Goal: Task Accomplishment & Management: Manage account settings

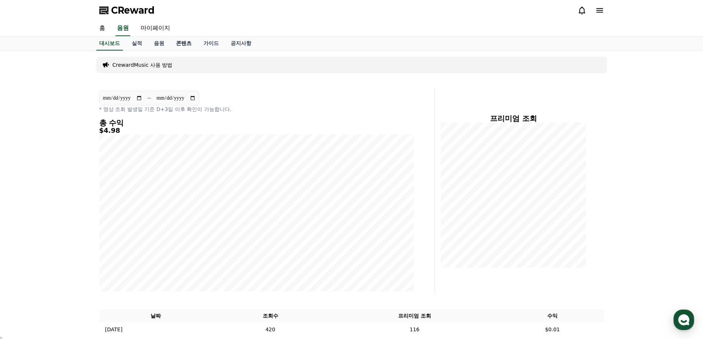
click at [181, 41] on link "콘텐츠" at bounding box center [183, 44] width 27 height 14
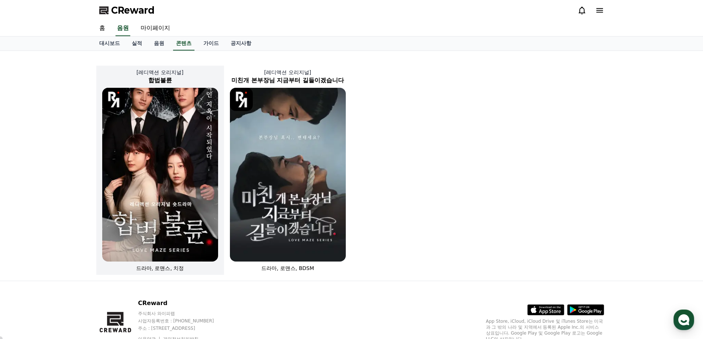
click at [199, 134] on img at bounding box center [160, 175] width 116 height 174
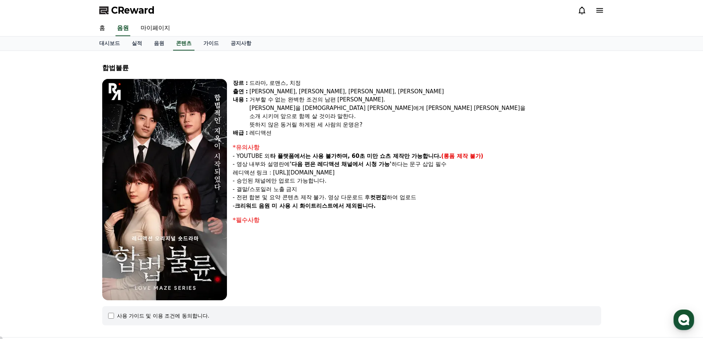
select select
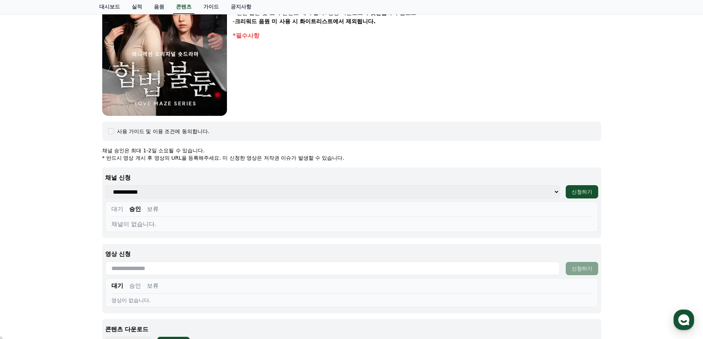
click at [121, 210] on button "대기" at bounding box center [118, 209] width 12 height 9
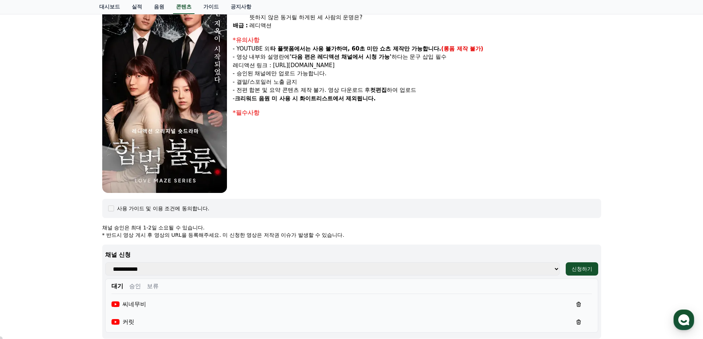
scroll to position [0, 0]
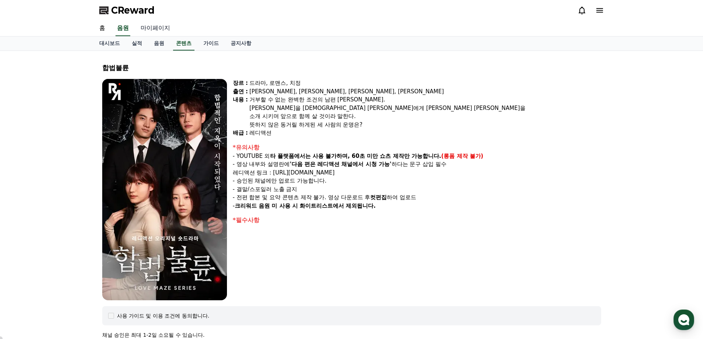
click at [148, 30] on link "마이페이지" at bounding box center [155, 29] width 41 height 16
select select "**********"
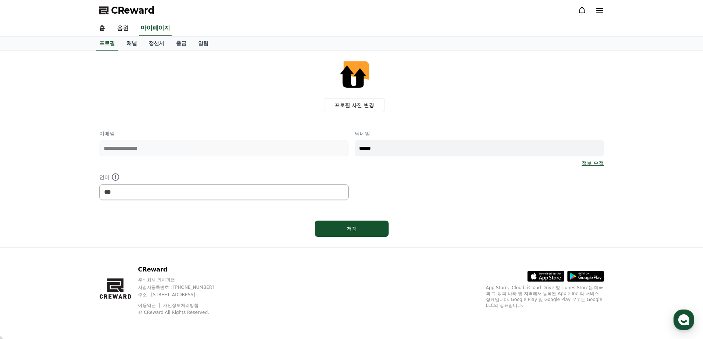
click at [134, 44] on link "채널" at bounding box center [132, 44] width 22 height 14
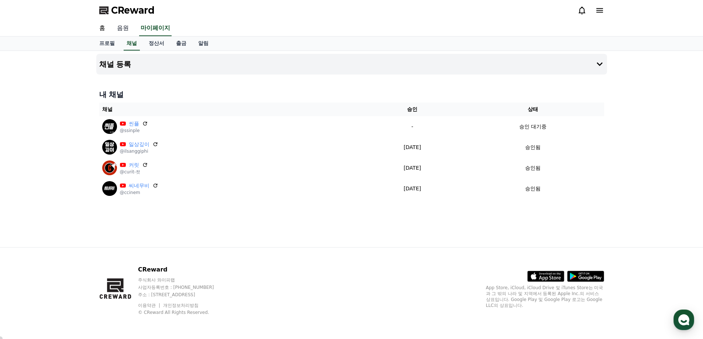
click at [120, 22] on link "음원" at bounding box center [123, 29] width 24 height 16
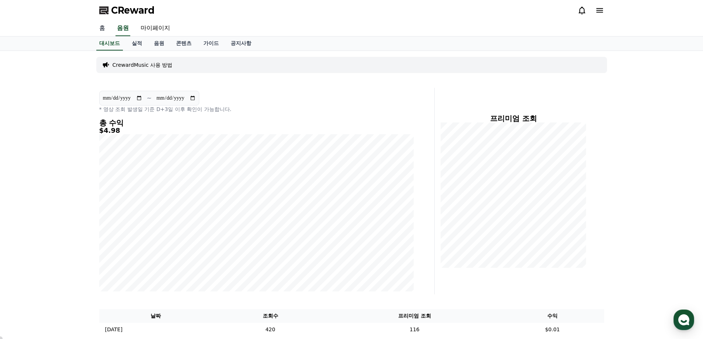
click at [106, 30] on link "홈" at bounding box center [102, 29] width 18 height 16
